Goal: Information Seeking & Learning: Learn about a topic

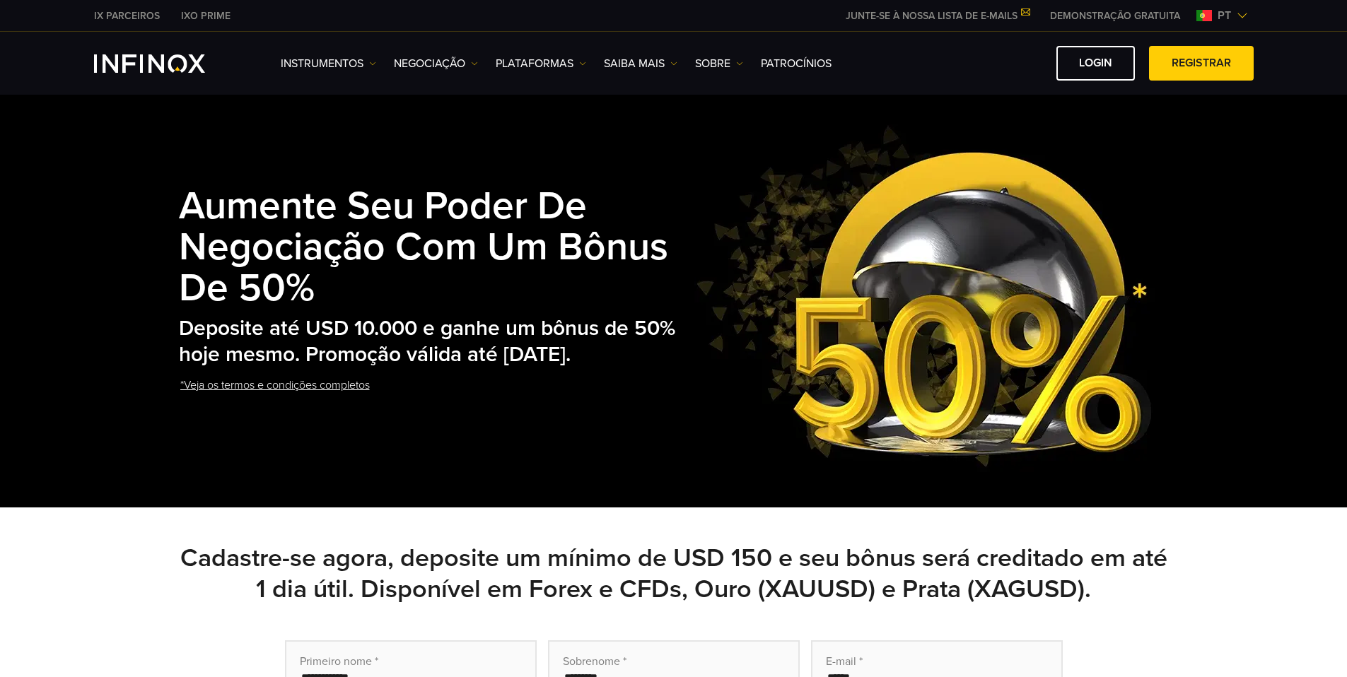
click at [805, 159] on img at bounding box center [924, 297] width 461 height 351
drag, startPoint x: 274, startPoint y: 366, endPoint x: 182, endPoint y: 208, distance: 183.1
click at [182, 208] on div "Aumente seu poder de negociação com um bônus de 50% Deposite até USD 10.000 e g…" at bounding box center [430, 297] width 503 height 278
click at [185, 199] on strong "Aumente seu poder de negociação com um bônus de 50%" at bounding box center [423, 247] width 489 height 129
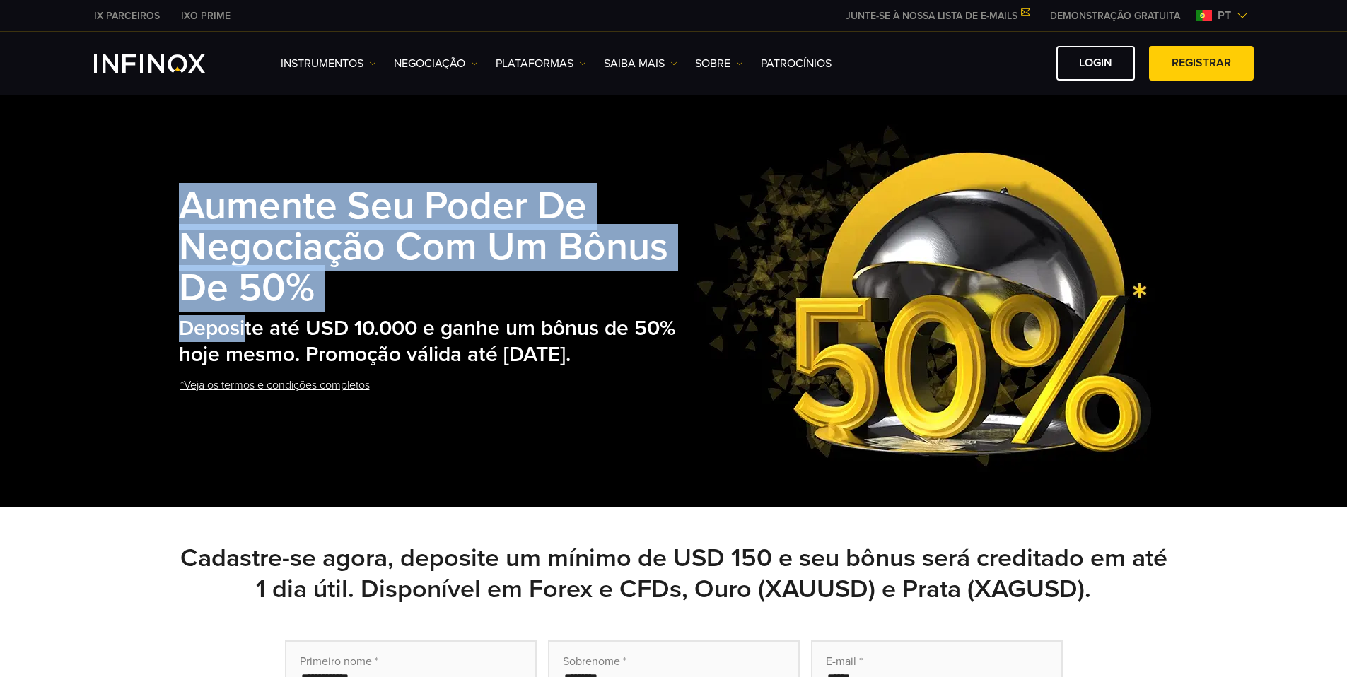
drag, startPoint x: 183, startPoint y: 195, endPoint x: 280, endPoint y: 366, distance: 196.0
click at [280, 366] on div "Aumente seu poder de negociação com um bônus de 50% Deposite até USD 10.000 e g…" at bounding box center [430, 297] width 503 height 278
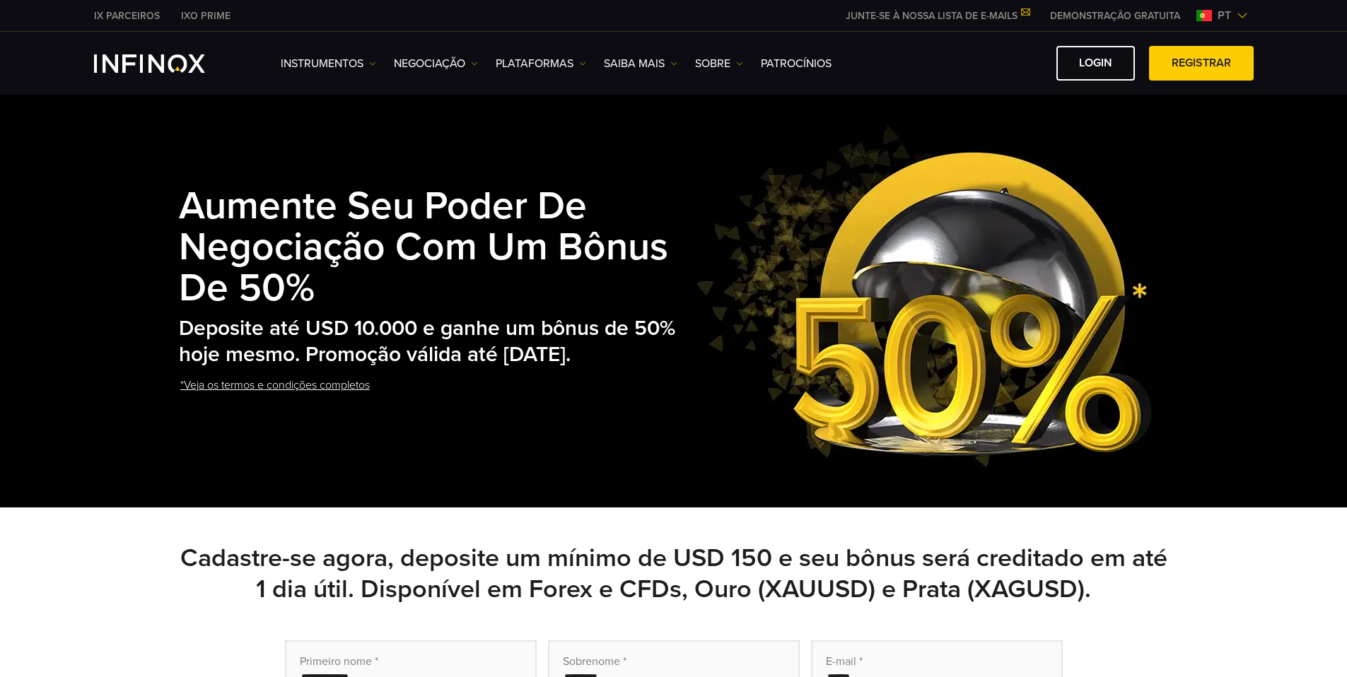
click at [285, 368] on h2 "Deposite até USD 10.000 e ganhe um bônus de 50% hoje mesmo. Promoção válida até…" at bounding box center [430, 342] width 503 height 52
drag, startPoint x: 271, startPoint y: 371, endPoint x: 182, endPoint y: 204, distance: 189.5
click at [182, 204] on div "Aumente seu poder de negociação com um bônus de 50% Deposite até USD 10.000 e g…" at bounding box center [430, 297] width 503 height 278
click at [190, 204] on strong "Aumente seu poder de negociação com um bônus de 50%" at bounding box center [423, 247] width 489 height 129
drag, startPoint x: 183, startPoint y: 199, endPoint x: 337, endPoint y: 369, distance: 229.2
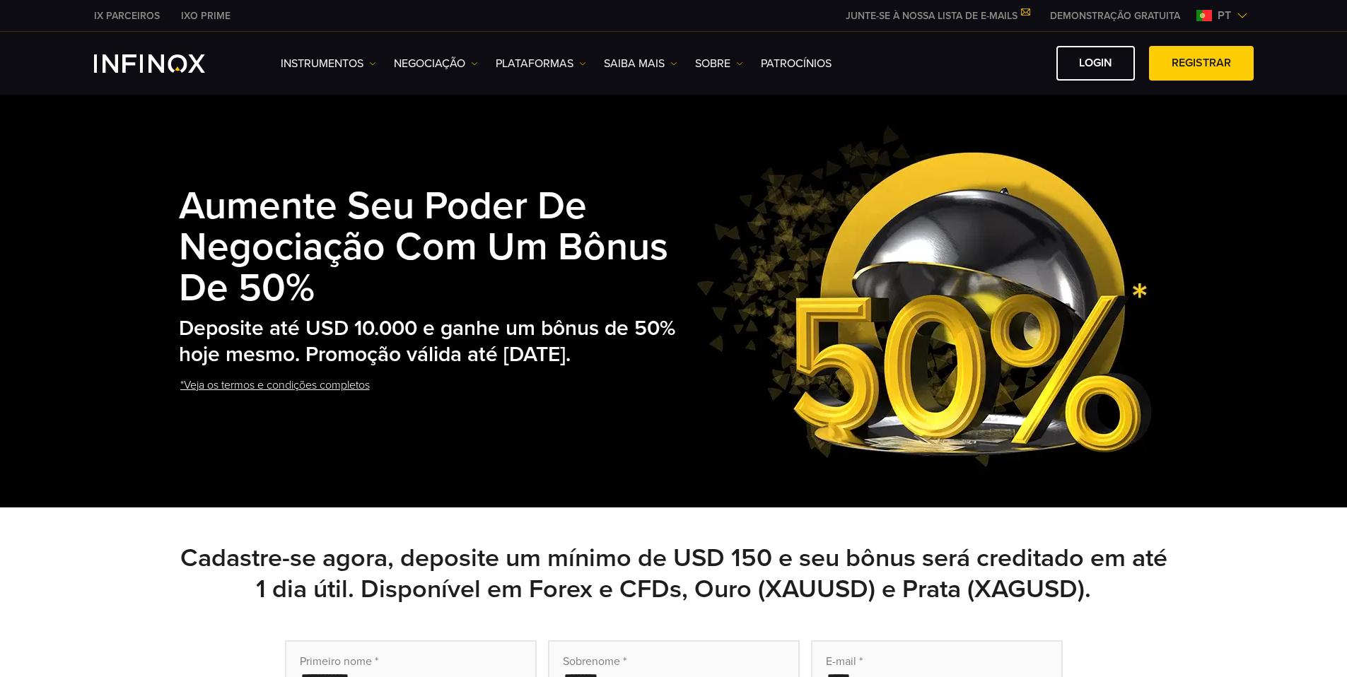
click at [337, 369] on div "Aumente seu poder de negociação com um bônus de 50% Deposite até USD 10.000 e g…" at bounding box center [430, 297] width 503 height 278
